Goal: Communication & Community: Answer question/provide support

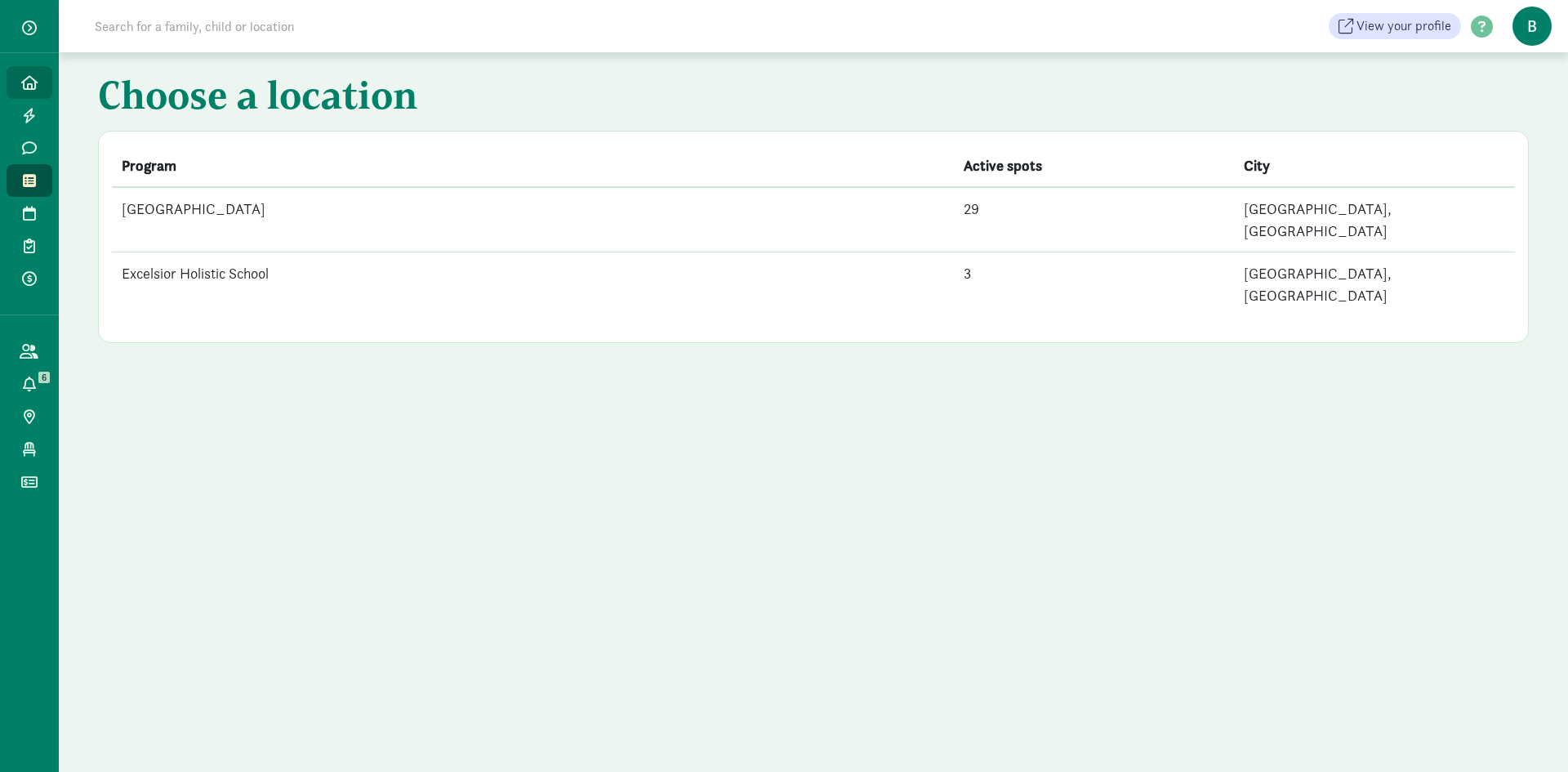
drag, startPoint x: 26, startPoint y: 63, endPoint x: 28, endPoint y: 75, distance: 12.2
click at [26, 63] on div "Home Leads Messages Waitlist Tours Enrollments Payments All families Action cen…" at bounding box center [29, 386] width 59 height 772
click at [29, 75] on icon at bounding box center [29, 83] width 17 height 15
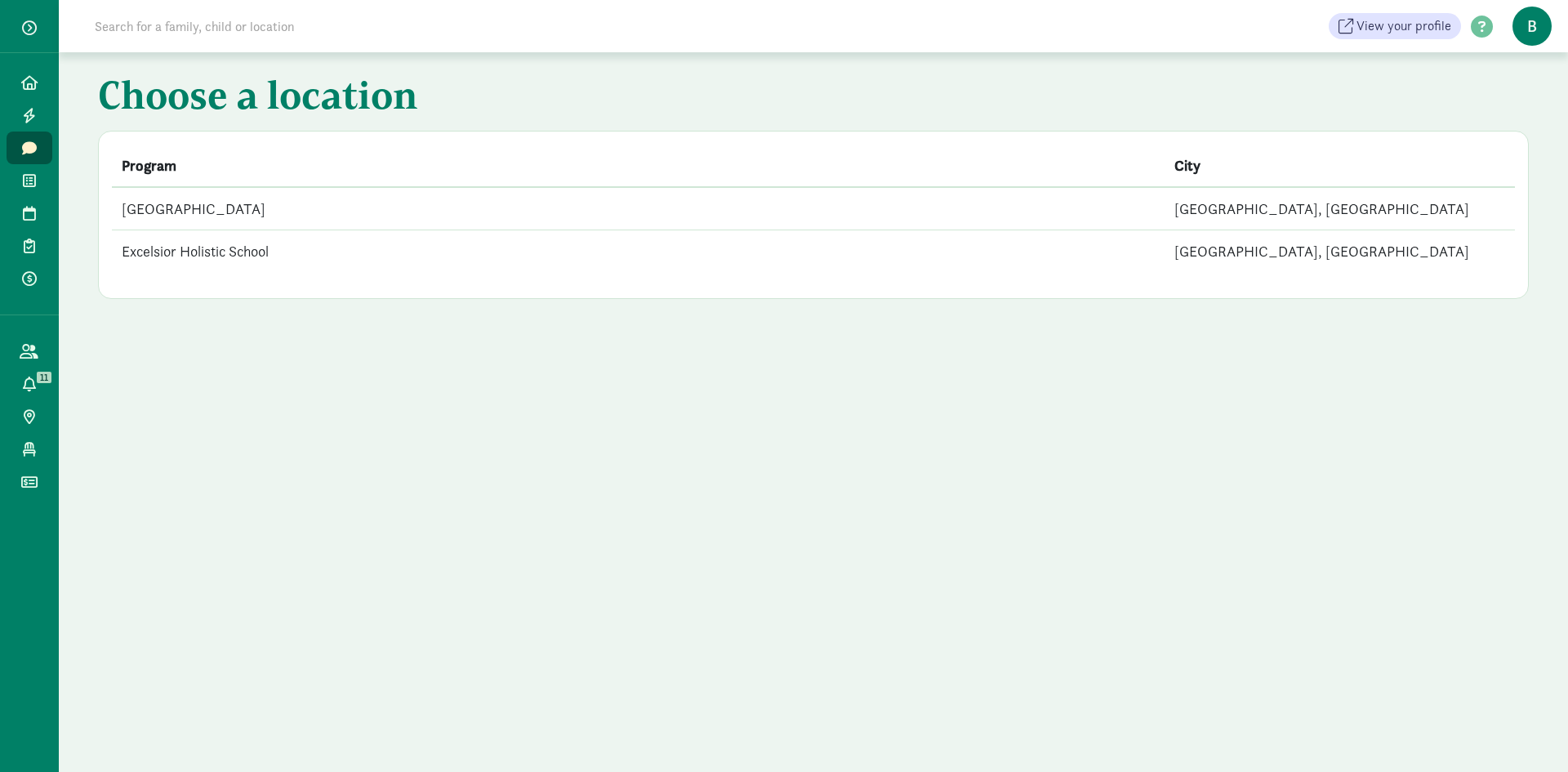
click at [310, 209] on td "[GEOGRAPHIC_DATA]" at bounding box center [638, 208] width 1052 height 43
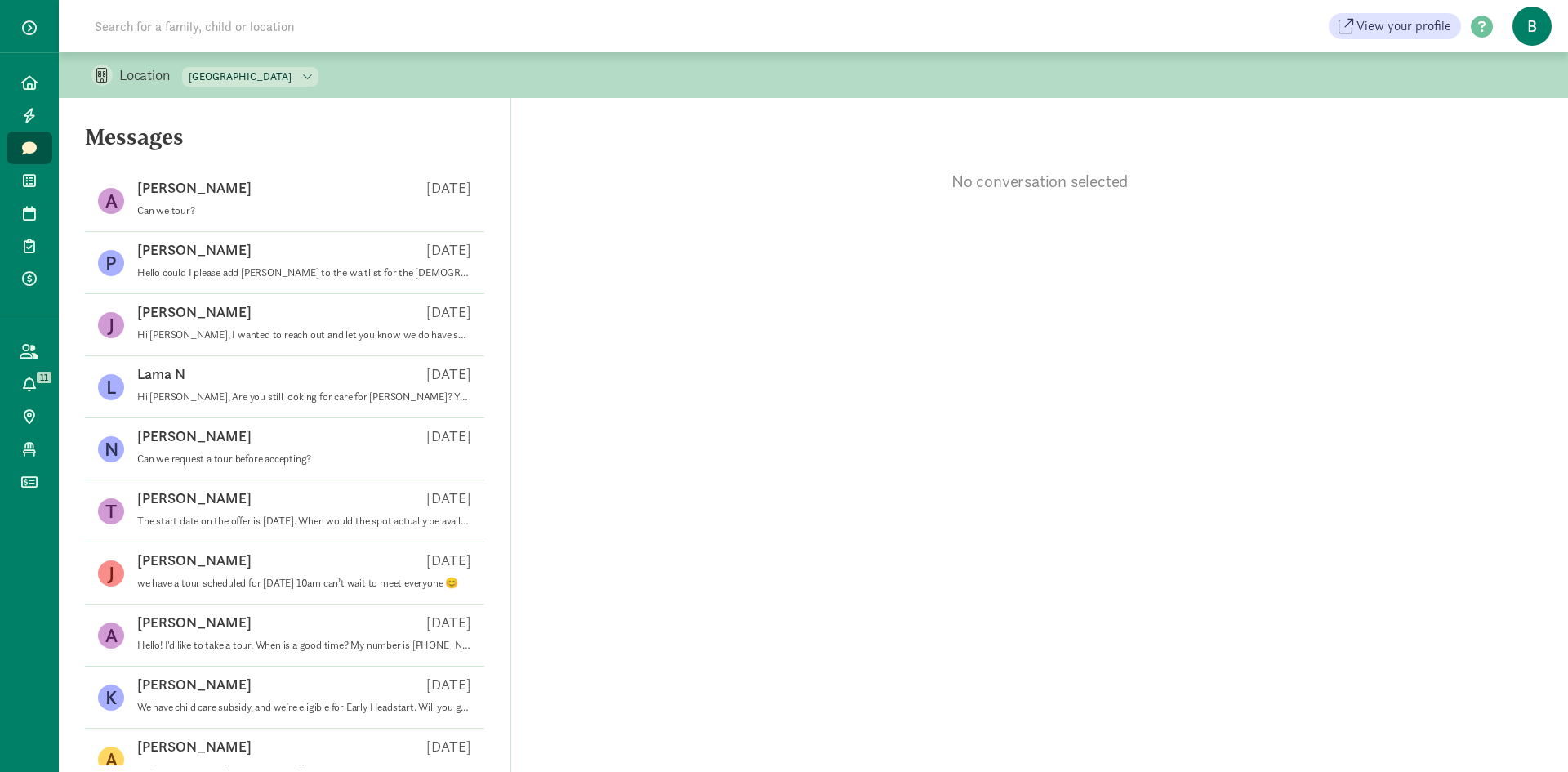
click at [315, 210] on p "Can we tour?" at bounding box center [305, 210] width 334 height 13
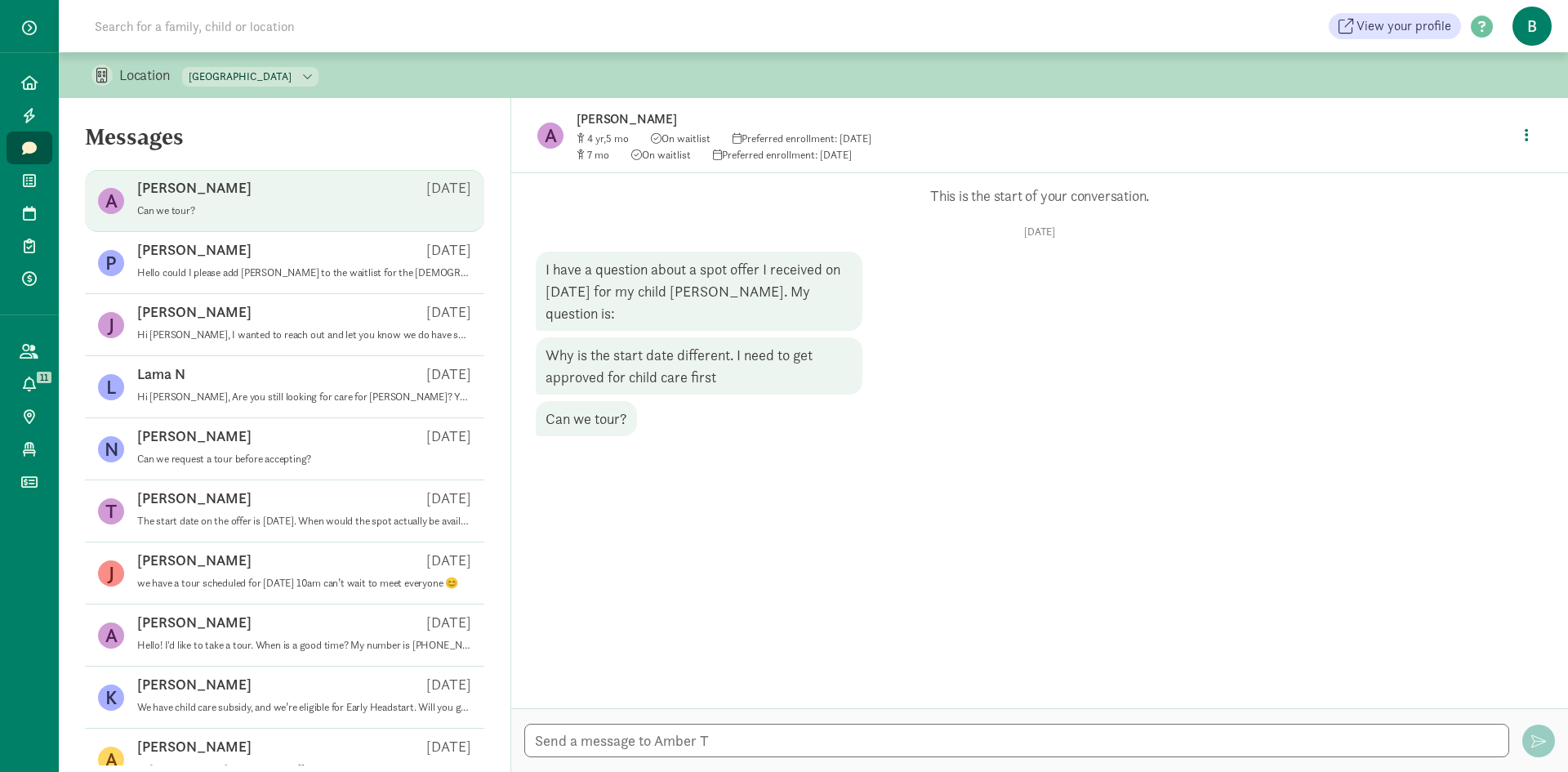
click at [595, 114] on p "Amber T" at bounding box center [833, 118] width 515 height 23
click at [559, 133] on figure "A" at bounding box center [550, 135] width 26 height 26
click at [1527, 136] on icon "button" at bounding box center [1527, 135] width 4 height 15
click at [1507, 170] on link "View family page" at bounding box center [1492, 173] width 117 height 19
